Goal: Transaction & Acquisition: Purchase product/service

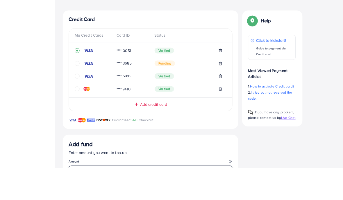
scroll to position [143, 0]
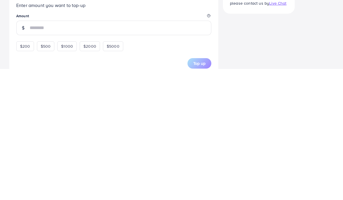
click at [261, 34] on div "Credit Card My Credit Cards Card ID Status **** 0051 Verified **** 3685 Pending…" at bounding box center [171, 138] width 324 height 342
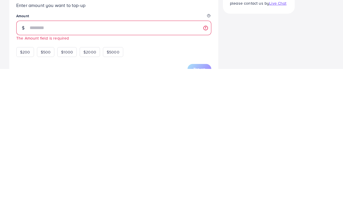
scroll to position [251, 0]
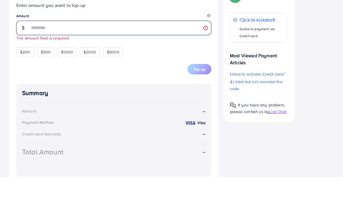
click at [113, 44] on input "number" at bounding box center [121, 51] width 182 height 15
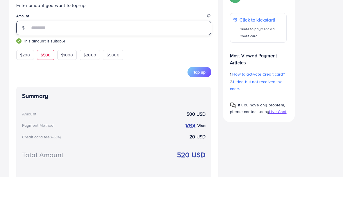
type input "***"
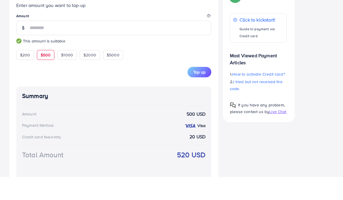
click at [306, 30] on div "Credit Card My Credit Cards Card ID Status **** 0051 Verified **** 3685 Pending…" at bounding box center [171, 34] width 324 height 351
click at [199, 92] on span "Top up" at bounding box center [199, 95] width 12 height 6
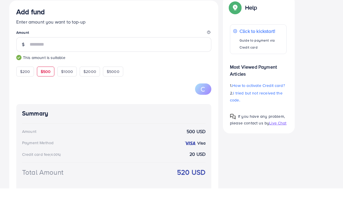
scroll to position [104, 0]
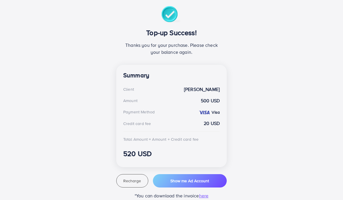
click at [197, 180] on span "Show me Ad Account" at bounding box center [189, 181] width 39 height 6
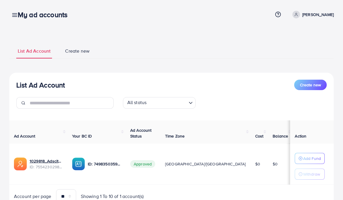
click at [13, 17] on icon at bounding box center [15, 15] width 6 height 6
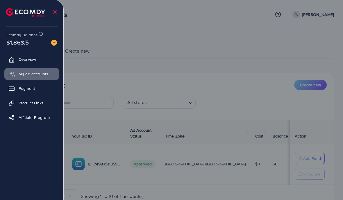
click at [40, 87] on link "Payment" at bounding box center [31, 89] width 55 height 12
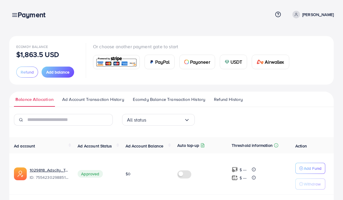
click at [170, 94] on ul "Balance Allocation Ad Account Transaction History Ecomdy Balance Transaction Hi…" at bounding box center [171, 99] width 324 height 15
click at [186, 97] on span "Ecomdy Balance Transaction History" at bounding box center [169, 99] width 72 height 6
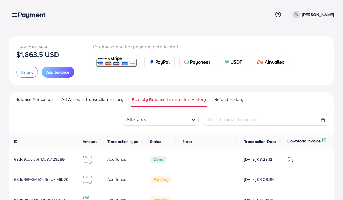
click at [190, 103] on link "Ecomdy Balance Transaction History" at bounding box center [169, 101] width 77 height 10
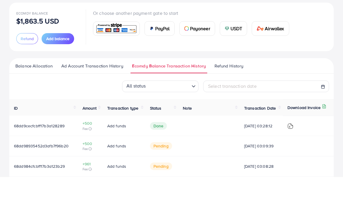
scroll to position [14, 0]
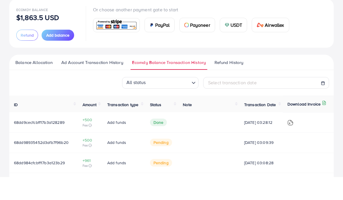
click at [63, 55] on span "Add balance" at bounding box center [57, 58] width 23 height 6
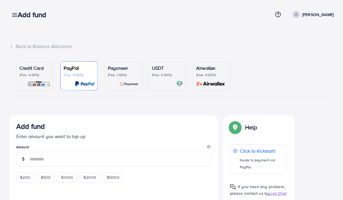
click at [44, 76] on p "(Fee: 4.00%)" at bounding box center [34, 75] width 31 height 5
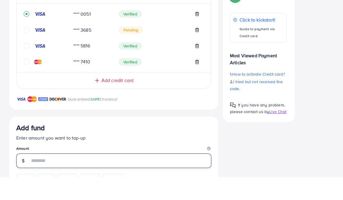
click at [107, 176] on input "number" at bounding box center [121, 183] width 182 height 15
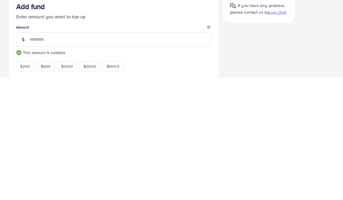
click at [253, 65] on div "Credit Card My Credit Cards Card ID Status **** 0051 Verified **** 3685 Pending…" at bounding box center [171, 143] width 324 height 353
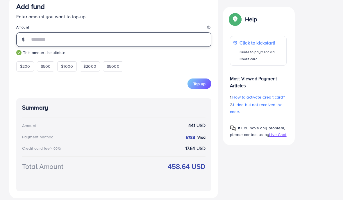
click at [85, 38] on input "***" at bounding box center [121, 39] width 182 height 15
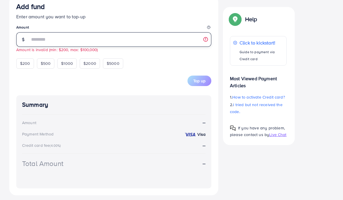
scroll to position [267, 0]
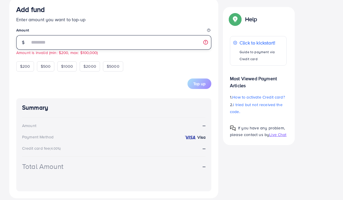
type input "*"
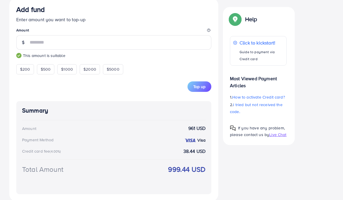
click at [319, 37] on div "Credit Card My Credit Cards Card ID Status **** 0051 Verified **** 3685 Pending…" at bounding box center [171, 24] width 324 height 353
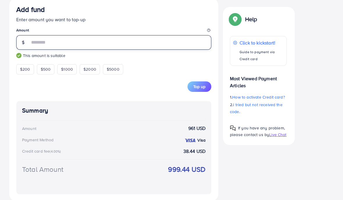
click at [87, 43] on input "***" at bounding box center [121, 42] width 182 height 15
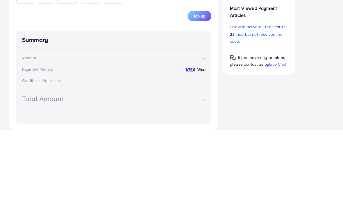
scroll to position [222, 0]
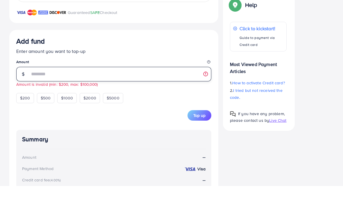
type input "*"
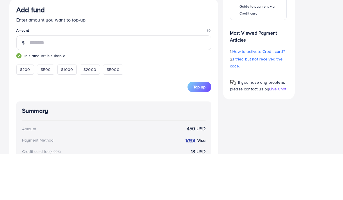
click at [311, 40] on div "Credit Card My Credit Cards Card ID Status **** 0051 Verified **** 3685 Pending…" at bounding box center [171, 70] width 324 height 353
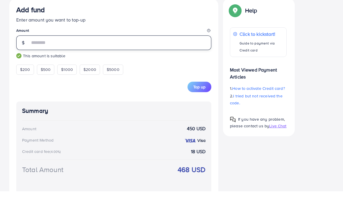
click at [128, 47] on input "***" at bounding box center [121, 51] width 182 height 15
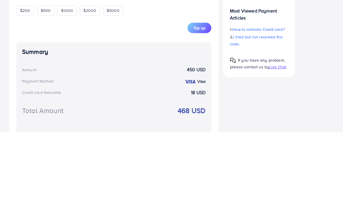
scroll to position [226, 0]
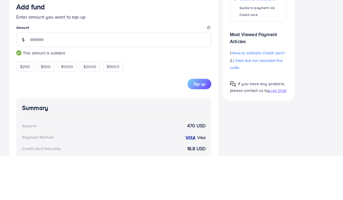
click at [310, 44] on div "Credit Card My Credit Cards Card ID Status **** 0051 Verified **** 3685 Pending…" at bounding box center [171, 65] width 324 height 353
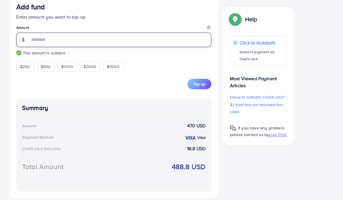
click at [131, 42] on input "***" at bounding box center [121, 40] width 182 height 15
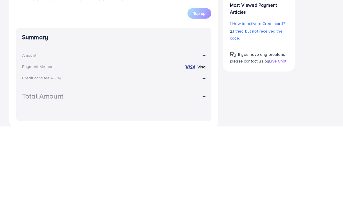
scroll to position [220, 0]
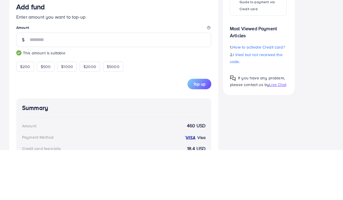
click at [310, 42] on div "Credit Card My Credit Cards Card ID Status **** 0051 Verified **** 3685 Pending…" at bounding box center [171, 71] width 324 height 353
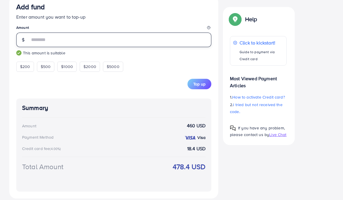
click at [119, 44] on input "***" at bounding box center [121, 40] width 182 height 15
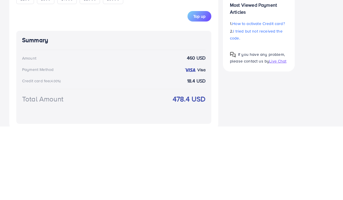
scroll to position [220, 0]
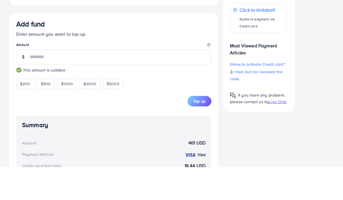
click at [313, 39] on div "Credit Card My Credit Cards Card ID Status **** 0051 Verified **** 3685 Pending…" at bounding box center [171, 71] width 324 height 353
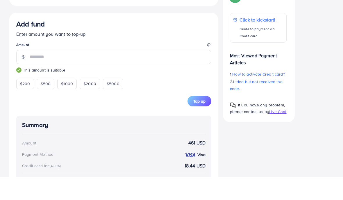
click at [197, 121] on span "Top up" at bounding box center [199, 124] width 12 height 6
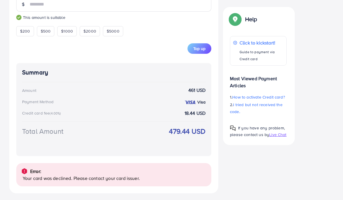
scroll to position [306, 0]
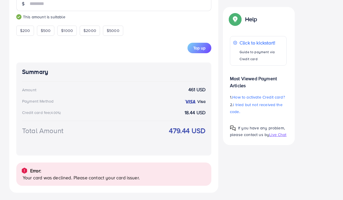
click at [26, 29] on span "$200" at bounding box center [25, 31] width 10 height 6
type input "***"
click at [53, 81] on div "Summary Amount 200 USD Payment Method Visa Credit card fee (4.00%) 8 USD Total …" at bounding box center [113, 109] width 195 height 93
click at [200, 43] on button "Top up" at bounding box center [200, 48] width 24 height 10
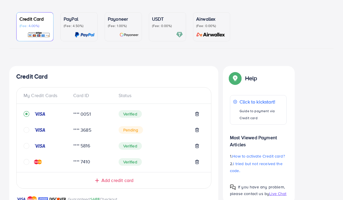
scroll to position [0, 0]
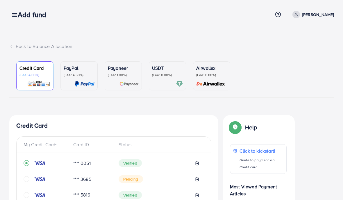
click at [12, 11] on link at bounding box center [13, 14] width 8 height 7
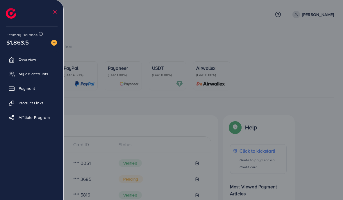
click at [12, 11] on img at bounding box center [11, 13] width 10 height 10
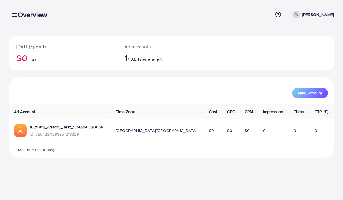
click at [17, 17] on div "Overview" at bounding box center [34, 14] width 43 height 8
click at [13, 10] on div "Overview" at bounding box center [34, 14] width 43 height 8
click at [16, 16] on div "Overview" at bounding box center [34, 14] width 43 height 8
click at [13, 13] on icon at bounding box center [15, 15] width 6 height 6
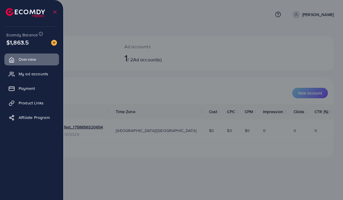
click at [21, 94] on link "Payment" at bounding box center [31, 89] width 55 height 12
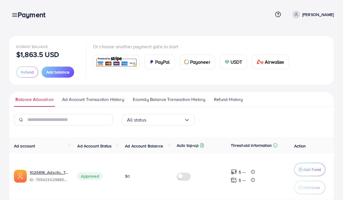
click at [147, 97] on span "Ecomdy Balance Transaction History" at bounding box center [169, 99] width 72 height 6
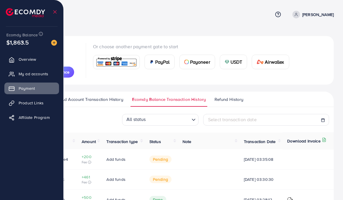
click at [56, 15] on icon at bounding box center [55, 12] width 6 height 6
click at [59, 8] on div at bounding box center [32, 10] width 64 height 21
click at [58, 8] on div at bounding box center [32, 10] width 64 height 21
click at [50, 14] on ul at bounding box center [32, 12] width 52 height 20
click at [53, 13] on line at bounding box center [54, 11] width 3 height 3
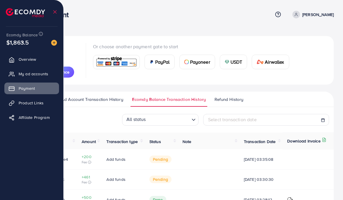
click at [54, 9] on icon at bounding box center [55, 12] width 6 height 6
click at [54, 10] on icon at bounding box center [55, 12] width 6 height 6
click at [28, 65] on link "Overview" at bounding box center [31, 59] width 55 height 12
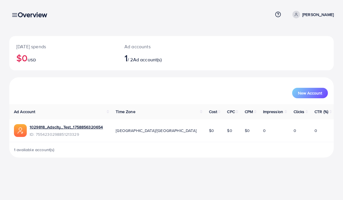
click at [18, 15] on h3 "Overview" at bounding box center [35, 14] width 34 height 8
click at [12, 13] on icon at bounding box center [15, 15] width 6 height 6
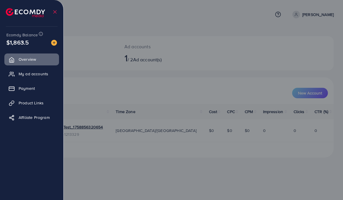
click at [24, 85] on span "Payment" at bounding box center [27, 88] width 16 height 6
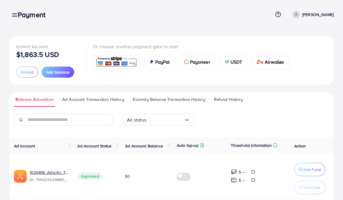
click at [94, 99] on span "Ad Account Transaction History" at bounding box center [93, 99] width 62 height 6
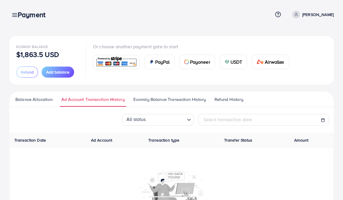
click at [161, 102] on span "Ecomdy Balance Transaction History" at bounding box center [169, 99] width 72 height 6
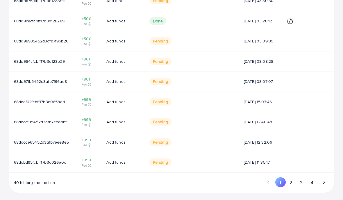
scroll to position [178, 0]
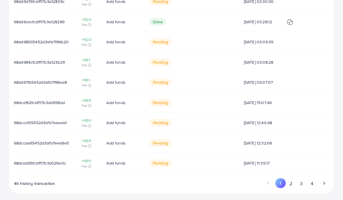
click at [291, 178] on button "2" at bounding box center [291, 183] width 10 height 11
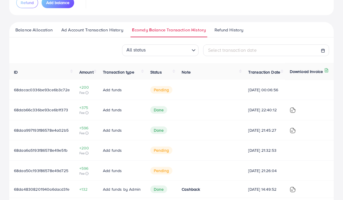
scroll to position [65, 0]
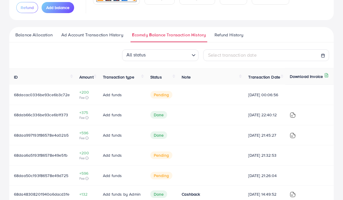
click at [95, 99] on td "+200 Fee" at bounding box center [87, 95] width 24 height 20
click at [91, 95] on span "+200" at bounding box center [86, 92] width 14 height 6
click at [85, 95] on span "+200" at bounding box center [86, 92] width 14 height 6
click at [88, 99] on icon at bounding box center [86, 97] width 3 height 3
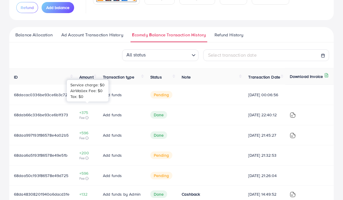
click at [88, 99] on icon at bounding box center [86, 97] width 3 height 3
click at [67, 60] on div "All status Loading... Select transaction date" at bounding box center [171, 55] width 324 height 12
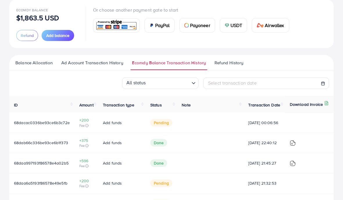
scroll to position [0, 0]
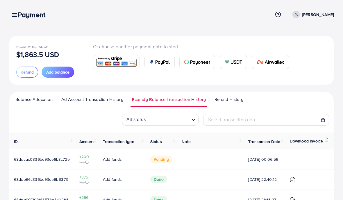
click at [272, 65] on span "Airwallex" at bounding box center [274, 61] width 19 height 7
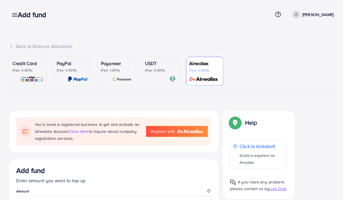
click at [78, 67] on div "PayPal (Fee: 4.50%)" at bounding box center [72, 66] width 31 height 13
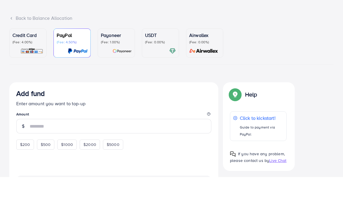
scroll to position [9, 0]
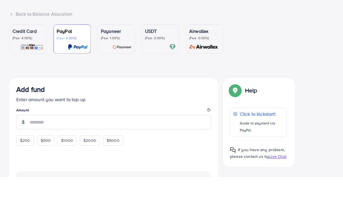
click at [30, 158] on div "$200" at bounding box center [25, 163] width 18 height 10
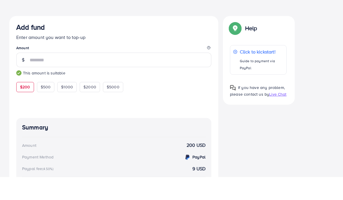
scroll to position [72, 0]
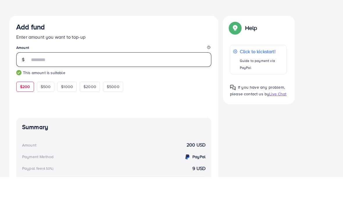
click at [95, 75] on input "***" at bounding box center [121, 82] width 182 height 15
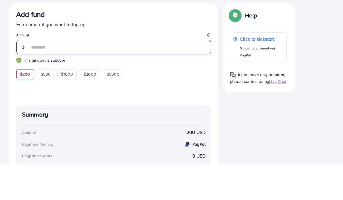
click at [142, 75] on input "***" at bounding box center [121, 82] width 182 height 15
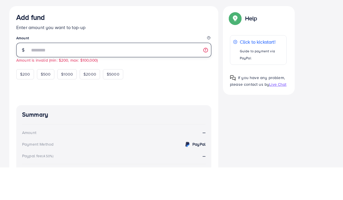
type input "*"
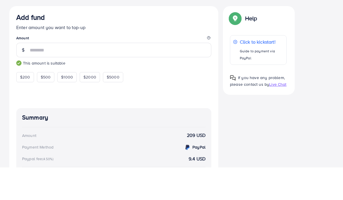
click at [308, 42] on div "Add fund Enter amount you want to top-up Amount *** This amount is suitable $20…" at bounding box center [171, 139] width 324 height 200
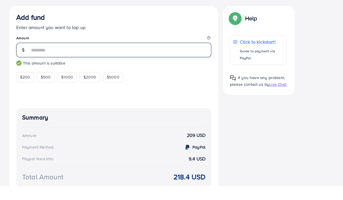
click at [160, 57] on input "***" at bounding box center [121, 64] width 182 height 15
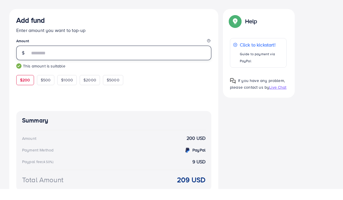
type input "***"
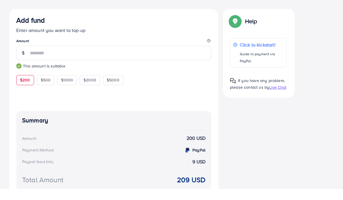
click at [307, 42] on div "Add fund Enter amount you want to top-up Amount *** This amount is suitable $20…" at bounding box center [171, 120] width 324 height 200
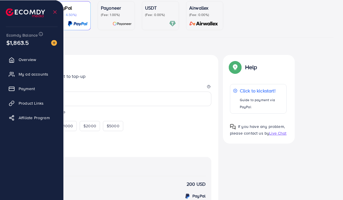
scroll to position [0, 0]
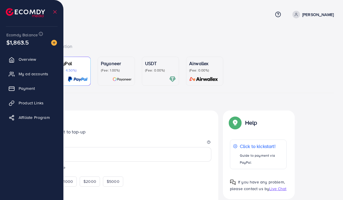
click at [53, 12] on icon at bounding box center [55, 12] width 6 height 6
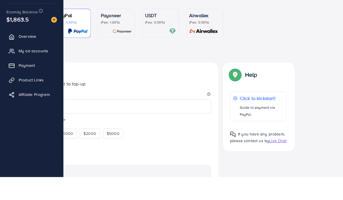
scroll to position [27, 0]
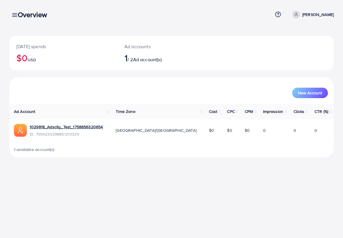
click at [13, 15] on line at bounding box center [15, 15] width 5 height 0
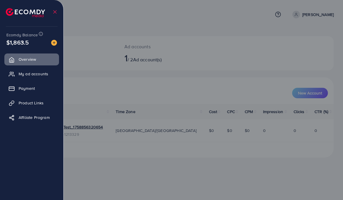
click at [47, 76] on span "My ad accounts" at bounding box center [34, 74] width 30 height 6
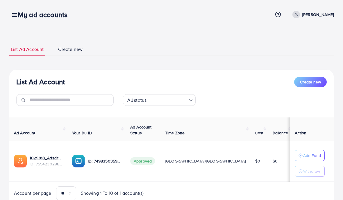
click at [18, 15] on h3 "My ad accounts" at bounding box center [45, 14] width 54 height 8
click at [13, 13] on icon at bounding box center [15, 15] width 6 height 6
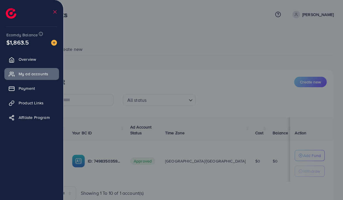
click at [46, 60] on link "Overview" at bounding box center [31, 59] width 55 height 12
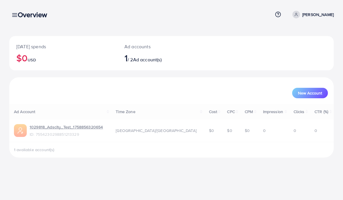
click at [15, 12] on div "Overview" at bounding box center [34, 14] width 43 height 8
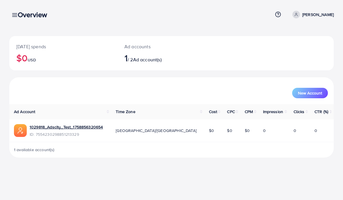
click at [13, 15] on line at bounding box center [15, 15] width 5 height 0
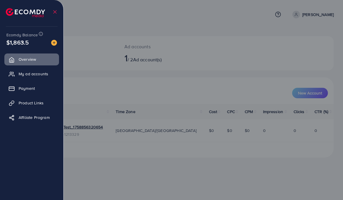
click at [42, 91] on link "Payment" at bounding box center [31, 89] width 55 height 12
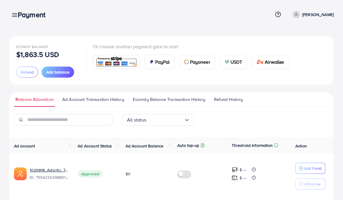
click at [165, 61] on span "PayPal" at bounding box center [162, 61] width 15 height 7
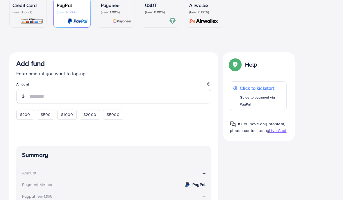
scroll to position [52, 0]
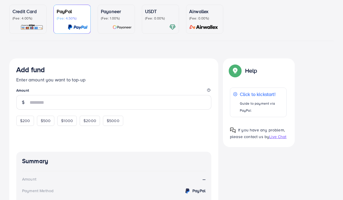
click at [24, 120] on span "$200" at bounding box center [25, 121] width 10 height 6
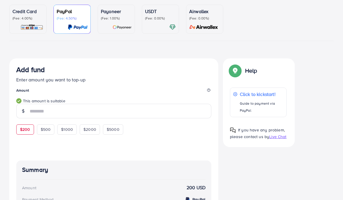
click at [49, 126] on span "$500" at bounding box center [46, 129] width 10 height 6
click at [70, 129] on span "$1000" at bounding box center [67, 129] width 12 height 6
click at [27, 128] on span "$200" at bounding box center [25, 129] width 10 height 6
type input "***"
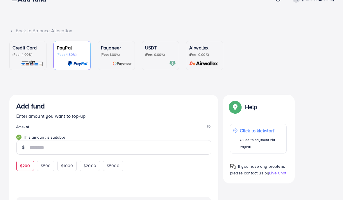
scroll to position [0, 0]
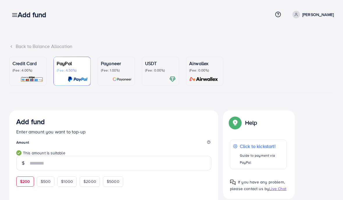
click at [13, 11] on link at bounding box center [13, 14] width 8 height 7
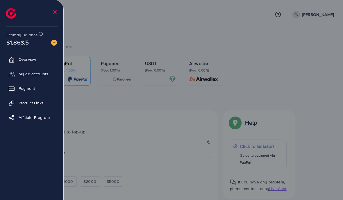
click at [40, 87] on link "Payment" at bounding box center [31, 89] width 55 height 12
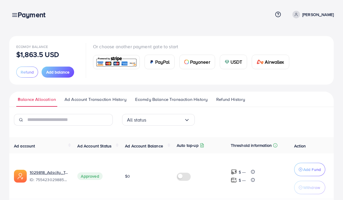
click at [172, 98] on span "Ecomdy Balance Transaction History" at bounding box center [171, 99] width 72 height 6
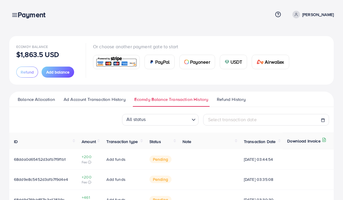
click at [12, 12] on icon at bounding box center [15, 15] width 6 height 6
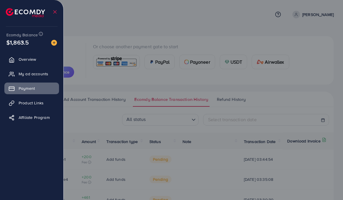
click at [36, 57] on span "Overview" at bounding box center [27, 59] width 17 height 6
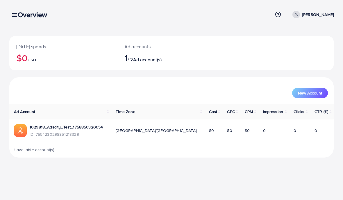
click at [18, 11] on h3 "Overview" at bounding box center [35, 14] width 34 height 8
click at [12, 11] on link at bounding box center [13, 14] width 8 height 7
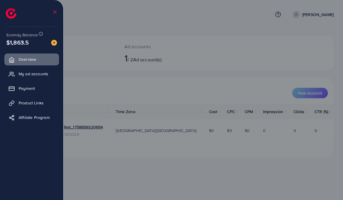
click at [32, 88] on span "Payment" at bounding box center [27, 88] width 16 height 6
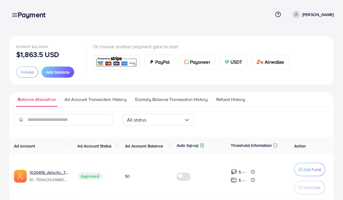
click at [177, 97] on span "Ecomdy Balance Transaction History" at bounding box center [171, 99] width 72 height 6
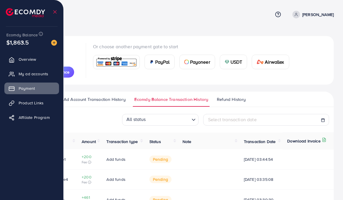
click at [37, 56] on link "Overview" at bounding box center [31, 59] width 55 height 12
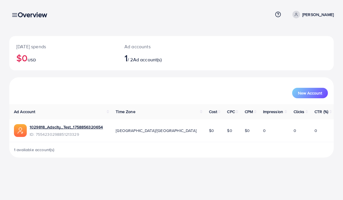
click at [12, 13] on icon at bounding box center [15, 15] width 6 height 6
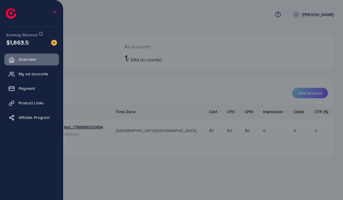
click at [24, 72] on span "My ad accounts" at bounding box center [34, 74] width 30 height 6
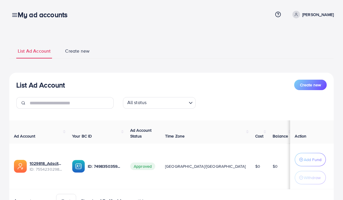
click at [18, 13] on h3 "My ad accounts" at bounding box center [45, 14] width 54 height 8
click at [13, 14] on line at bounding box center [15, 14] width 5 height 0
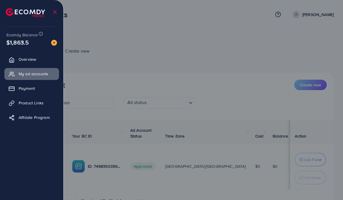
click at [46, 89] on link "Payment" at bounding box center [31, 89] width 55 height 12
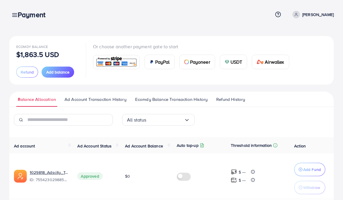
click at [237, 65] on span "USDT" at bounding box center [237, 61] width 12 height 7
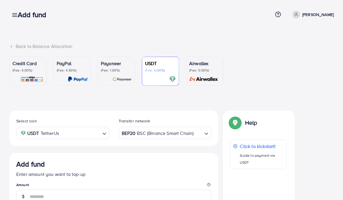
click at [241, 60] on ul "Credit Card (Fee: 4.00%) PayPal (Fee: 4.50%) Payoneer (Fee: 1.00%) USDT (Fee: 0…" at bounding box center [171, 75] width 324 height 36
click at [206, 76] on img at bounding box center [204, 79] width 33 height 7
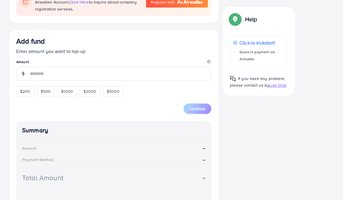
scroll to position [130, 0]
click at [269, 44] on p "Click to kickstart!" at bounding box center [262, 42] width 44 height 7
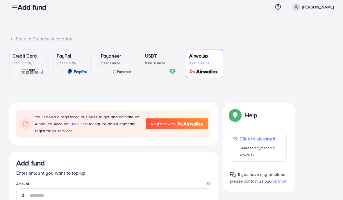
scroll to position [0, 0]
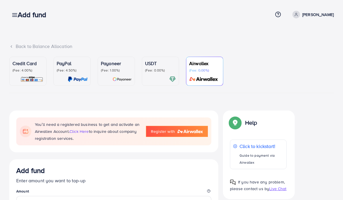
click at [73, 68] on p "(Fee: 4.50%)" at bounding box center [72, 70] width 31 height 5
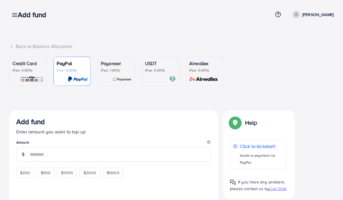
click at [263, 149] on p "Click to kickstart!" at bounding box center [262, 146] width 44 height 7
